Goal: Navigation & Orientation: Find specific page/section

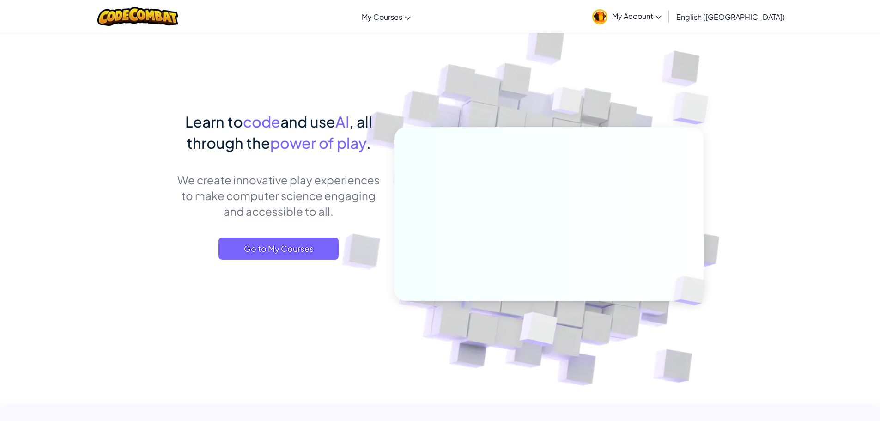
click at [666, 26] on link "My Account" at bounding box center [627, 16] width 79 height 29
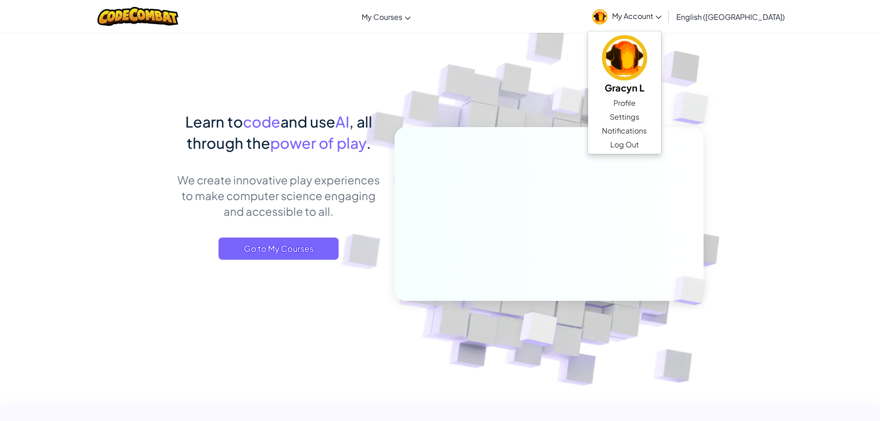
click at [512, 56] on img at bounding box center [542, 203] width 513 height 513
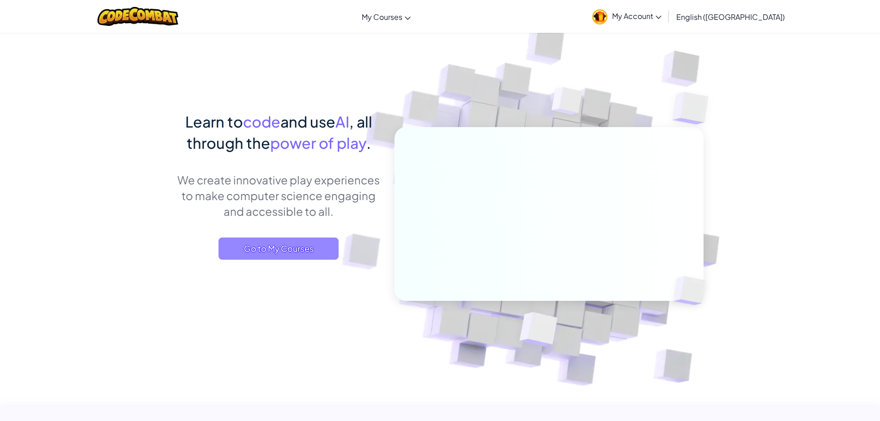
click at [283, 249] on span "Go to My Courses" at bounding box center [278, 248] width 120 height 22
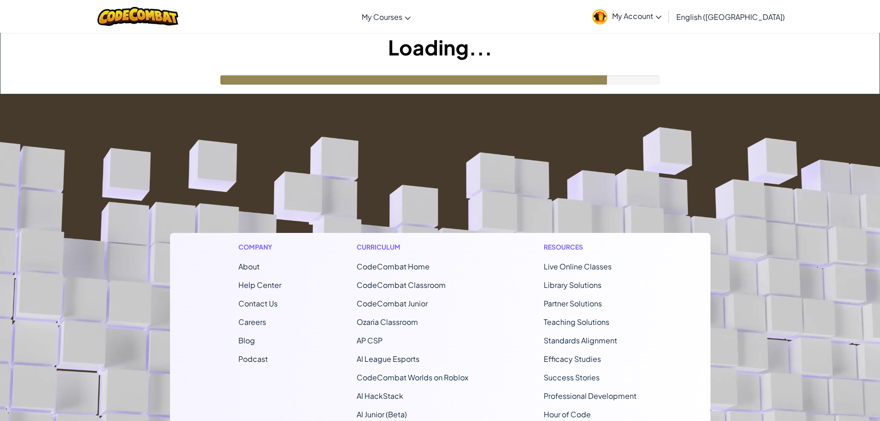
click at [607, 11] on img at bounding box center [599, 16] width 15 height 15
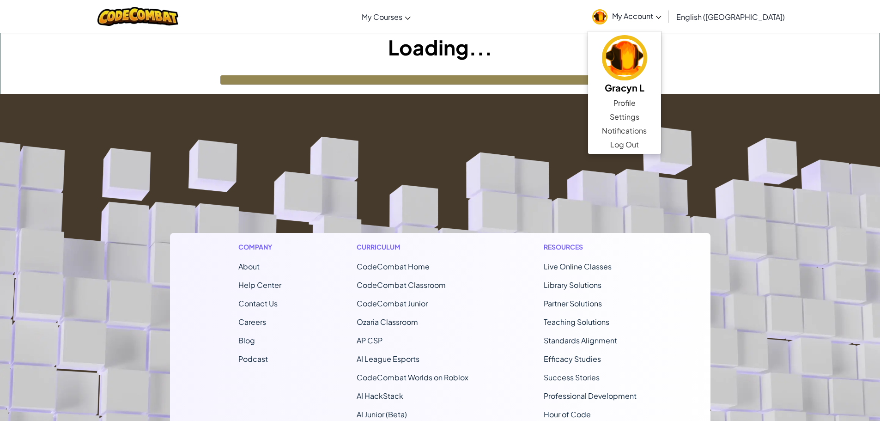
click at [844, 159] on footer "Company About Help Center Contact Us Careers Blog Podcast Curriculum CodeCombat…" at bounding box center [440, 344] width 880 height 500
